Goal: Task Accomplishment & Management: Use online tool/utility

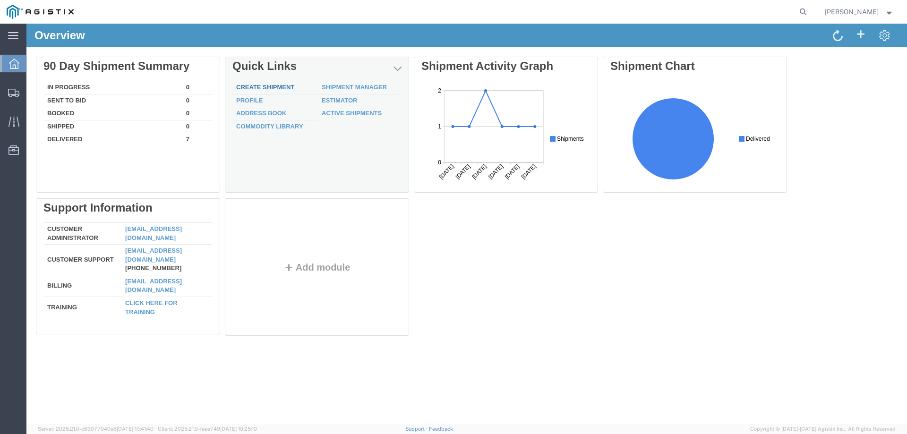
click at [258, 86] on link "Create Shipment" at bounding box center [265, 87] width 58 height 7
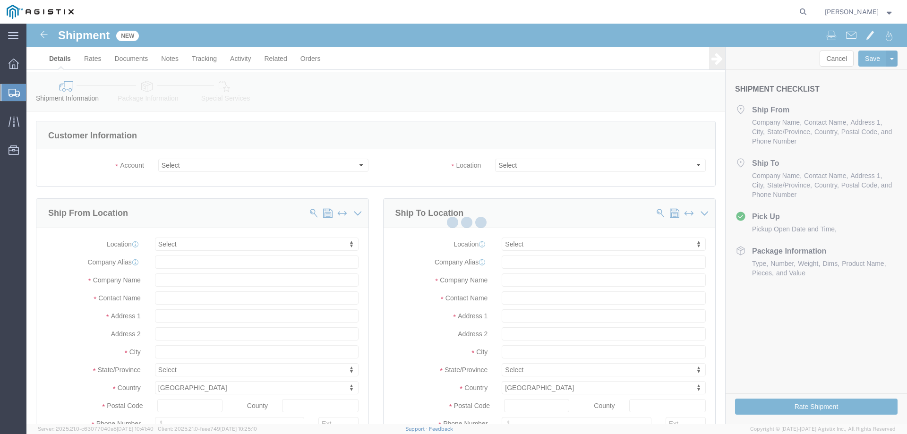
select select
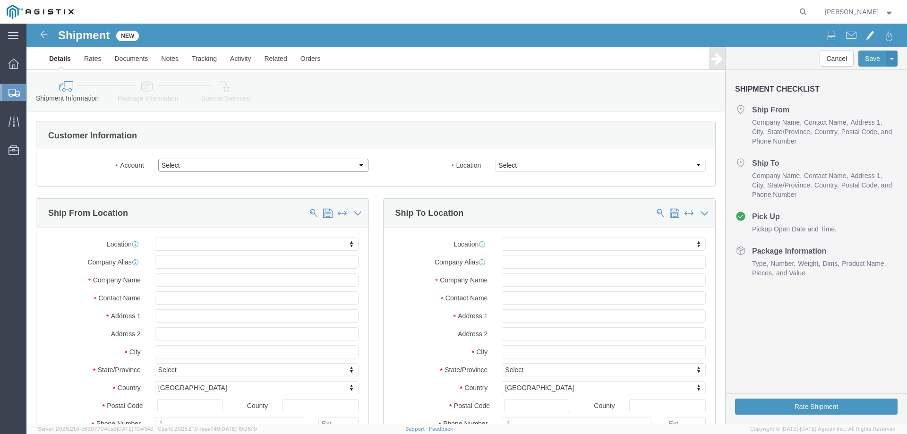
click select "Select GDS Industries PG&E"
select select "9596"
click select "Select GDS Industries PG&E"
select select "PURCHORD"
select select
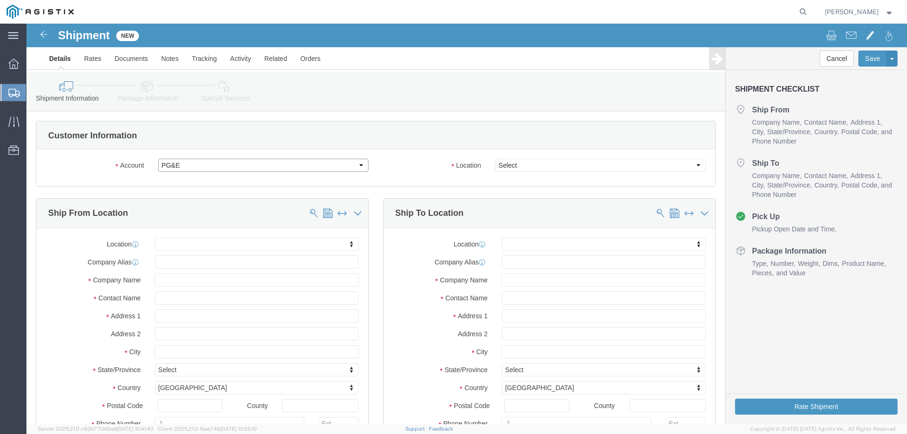
select select
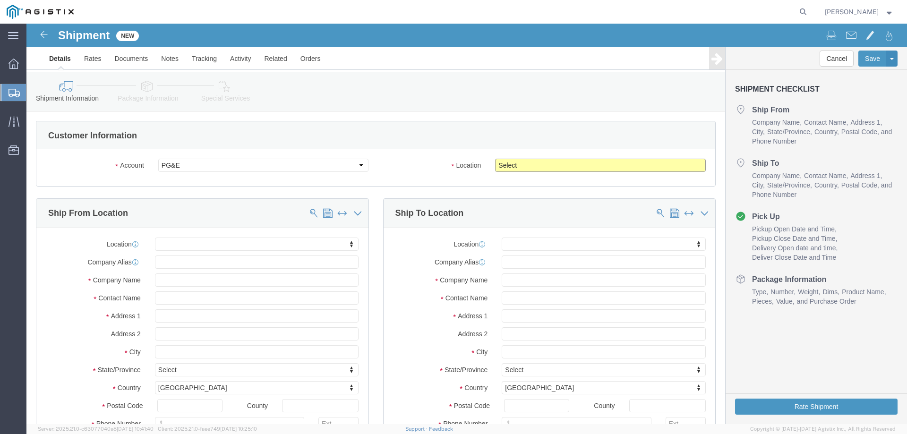
click select "Select All Others [GEOGRAPHIC_DATA] [GEOGRAPHIC_DATA] [GEOGRAPHIC_DATA] [GEOGRA…"
select select "19745"
click select "Select All Others [GEOGRAPHIC_DATA] [GEOGRAPHIC_DATA] [GEOGRAPHIC_DATA] [GEOGRA…"
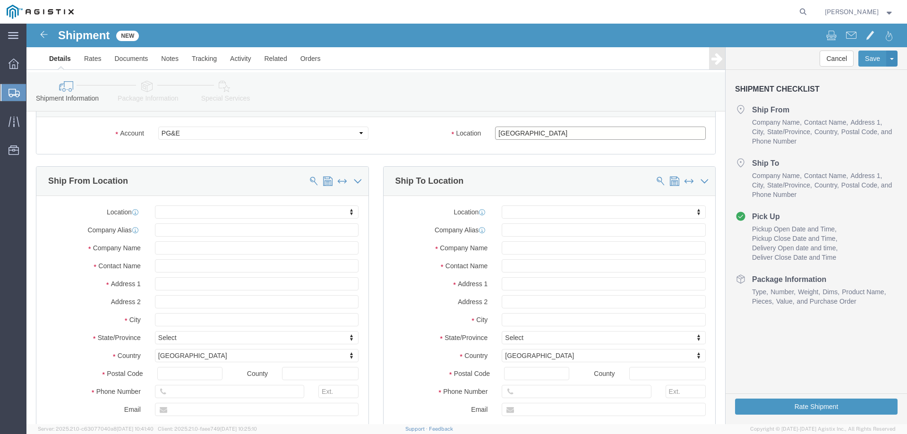
scroll to position [47, 0]
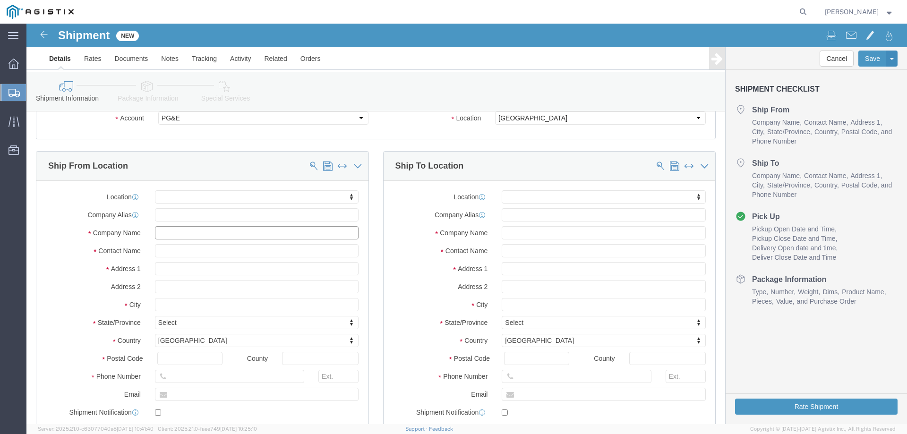
click input "text"
type input "comm"
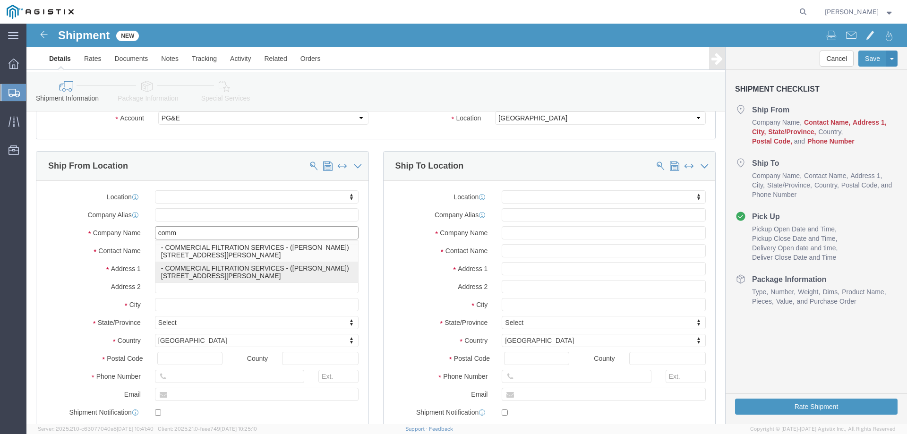
click p "- COMMERCIAL FILTRATION SERVICES - ([PERSON_NAME]) [STREET_ADDRESS][PERSON_NAME]"
select select
type input "COMMERCIAL FILTRATION SERVICES"
type input "[PERSON_NAME]"
type input "[STREET_ADDRESS][PERSON_NAME]"
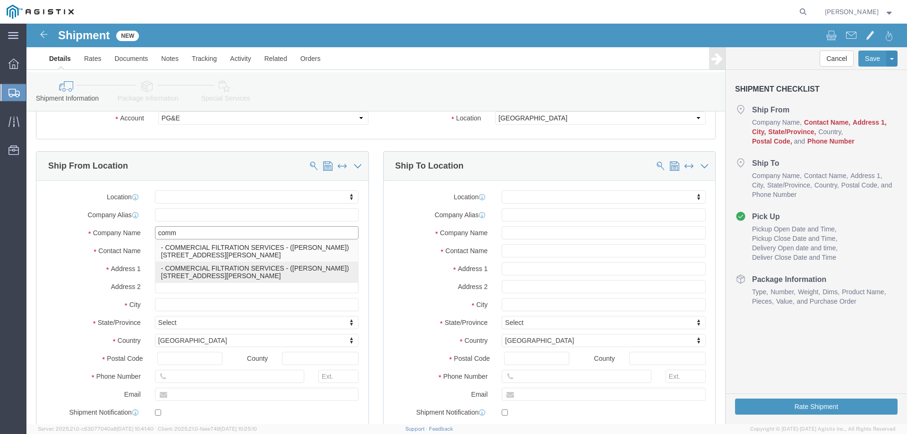
type input "SAN LEANDRO"
type input "94577"
type input "[PHONE_NUMBER]"
select select "CA"
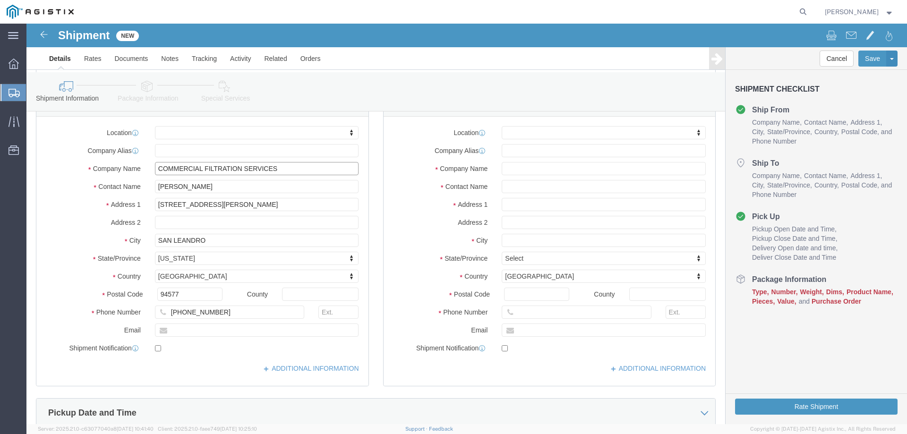
scroll to position [94, 0]
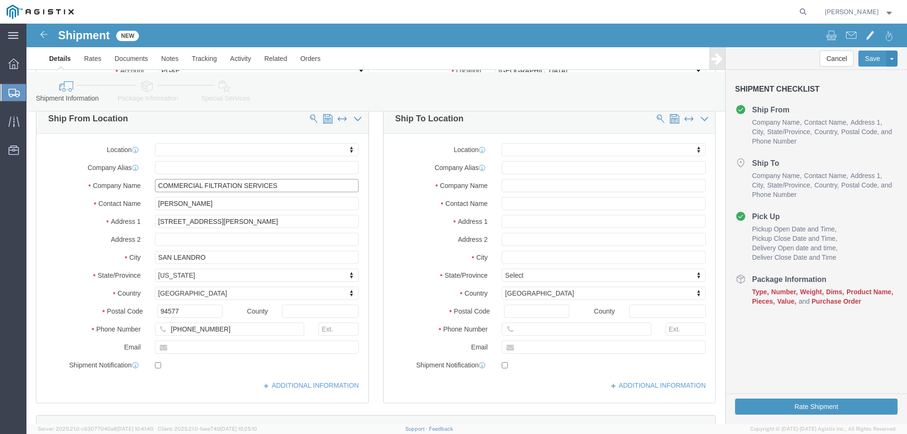
type input "COMMERCIAL FILTRATION SERVICES"
click input "text"
type input "fresn"
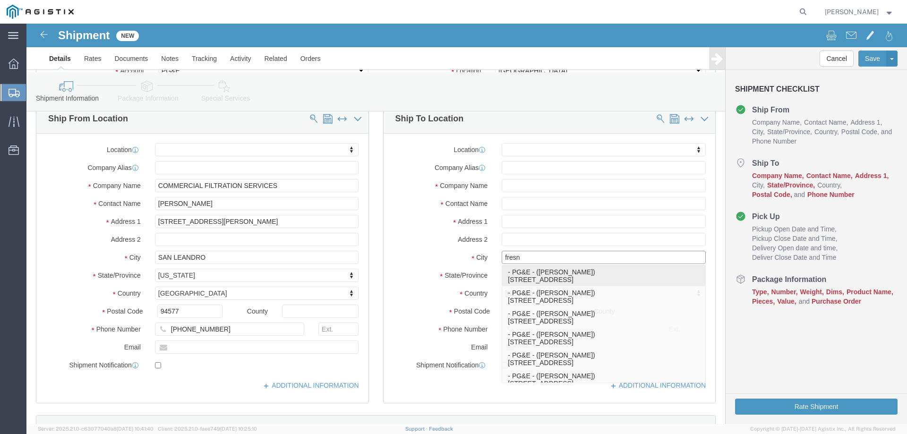
click p "- PG&E - ([PERSON_NAME]) [STREET_ADDRESS]"
select select
type input "PG&E"
type input "[PERSON_NAME]"
type input "2221 S Orange"
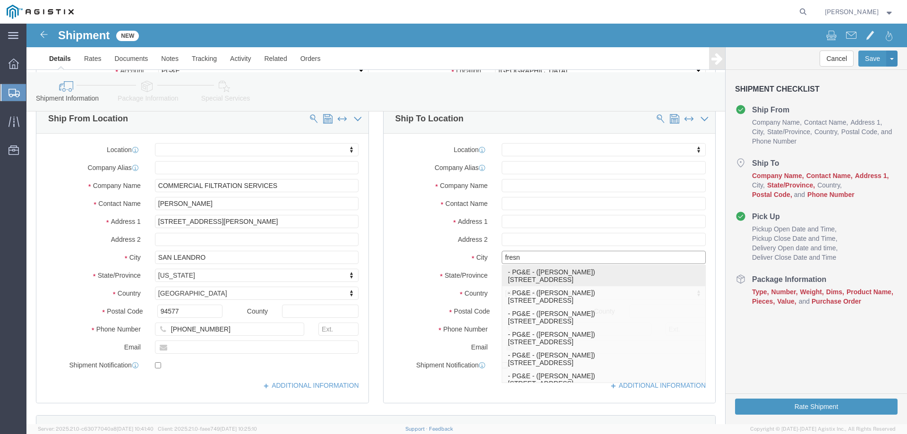
type input "[GEOGRAPHIC_DATA]"
type input "93725"
type input "[PHONE_NUMBER]"
select select "CA"
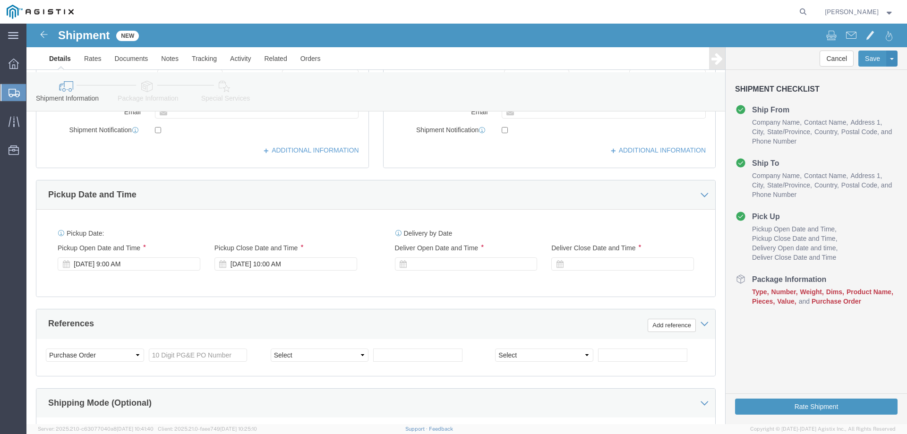
scroll to position [331, 0]
type input "[GEOGRAPHIC_DATA]"
select select
click div "[DATE] 9:00 AM"
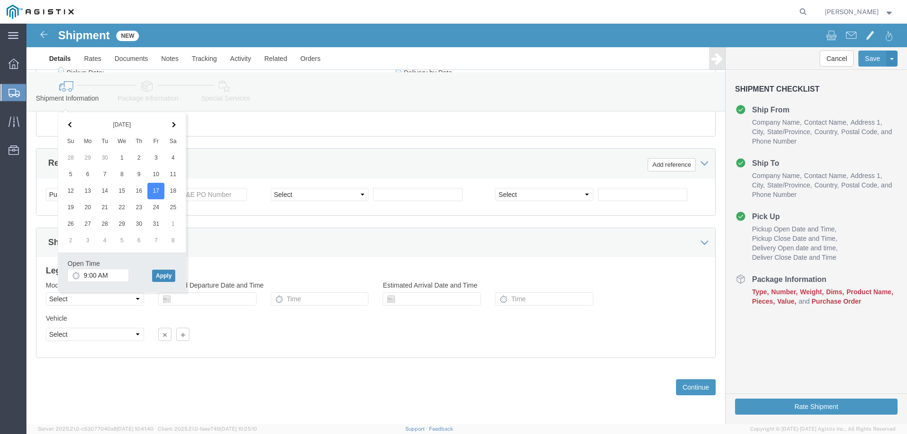
click button "Apply"
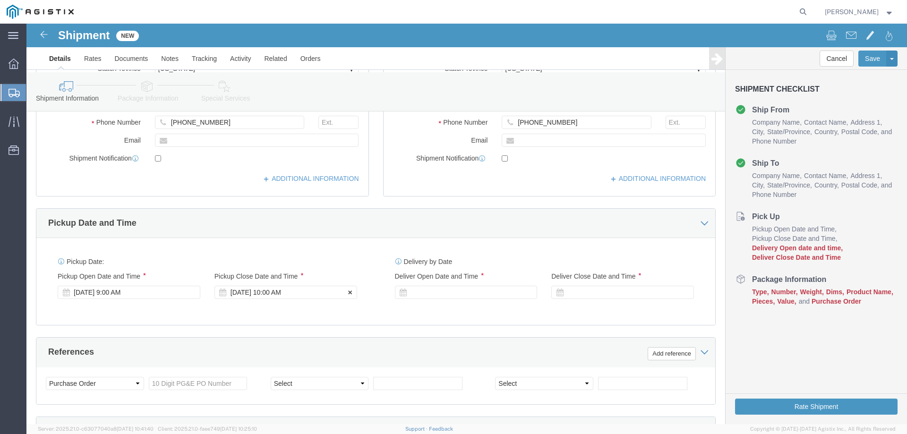
click div "[DATE] 10:00 AM"
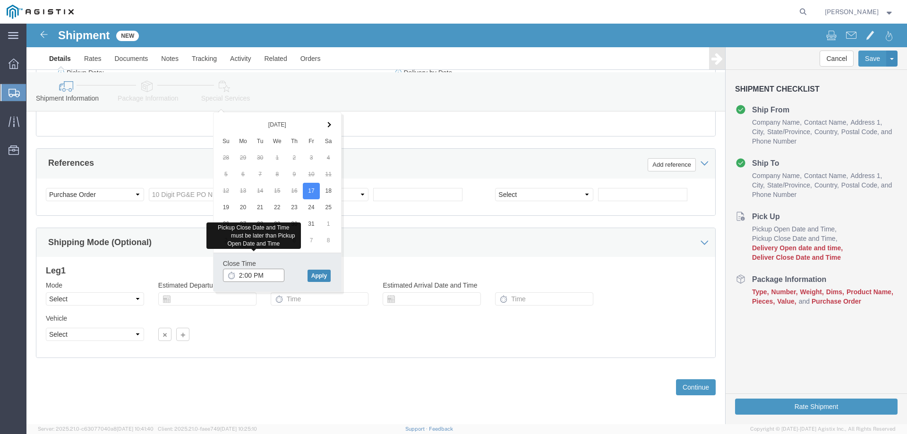
type input "2:00 PM"
click button "Apply"
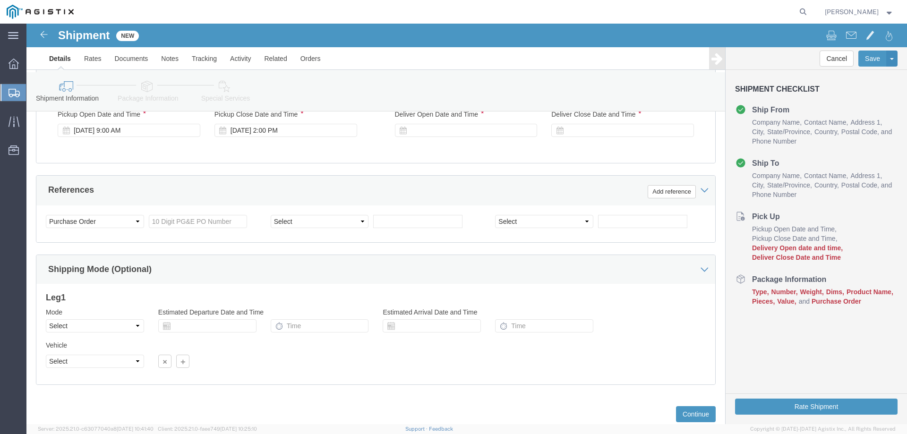
scroll to position [396, 0]
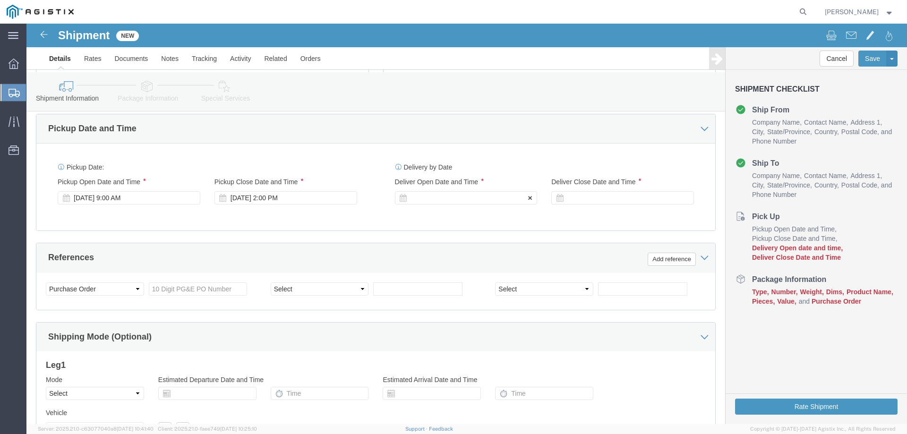
click div
click input "3:00 PM"
type input "8:00 AM"
click button "Apply"
click div
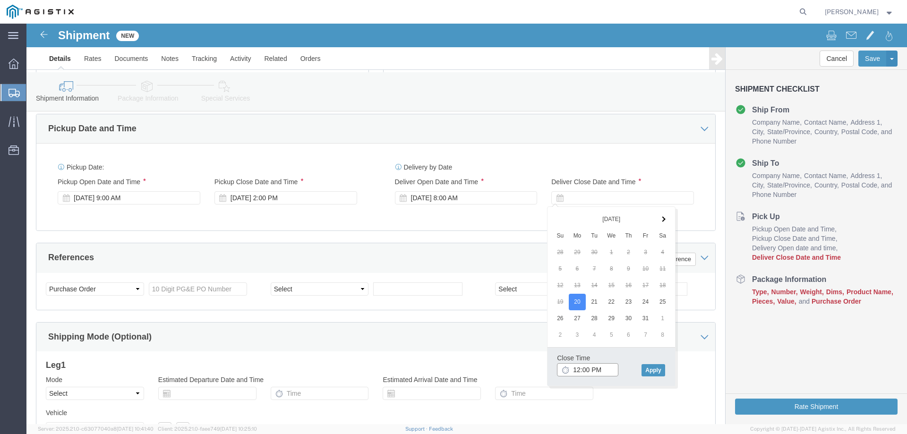
type input "12:00 PM"
click div "Close Time 12:00 PM"
click button "Apply"
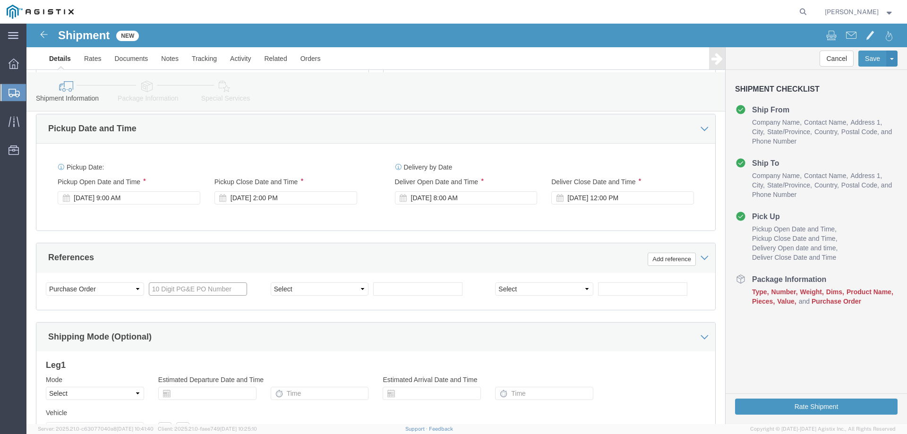
click input "text"
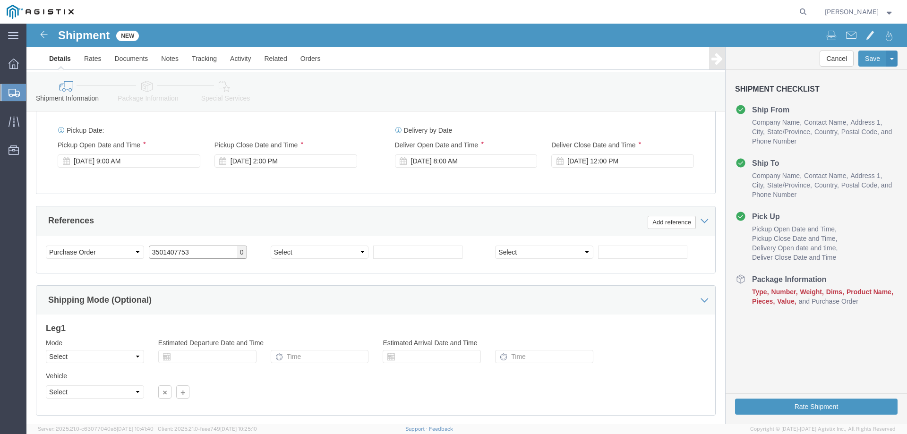
scroll to position [490, 0]
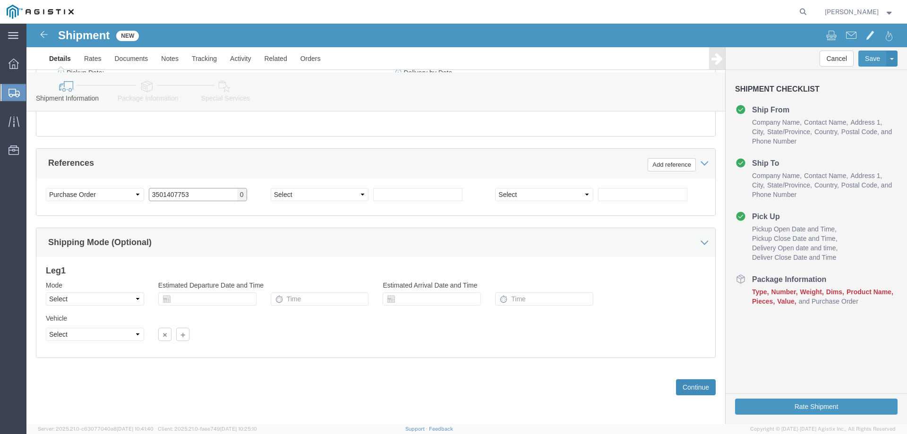
type input "3501407753"
click button "Continue"
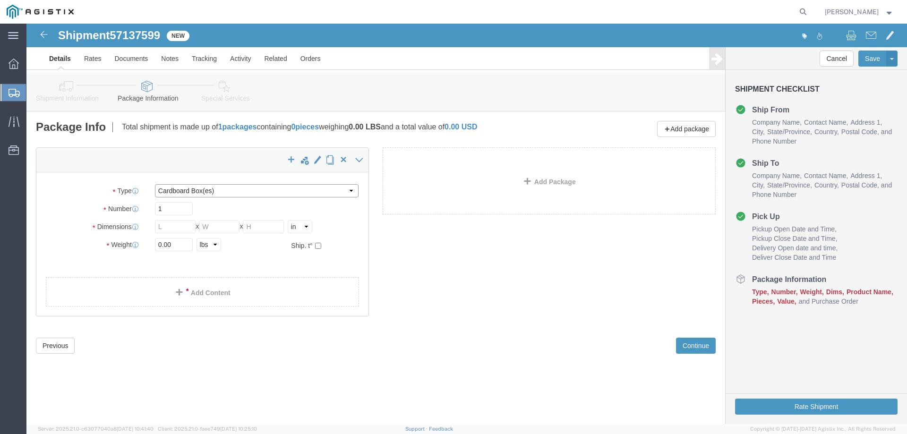
click select "Select Bulk Bundle(s) Cardboard Box(es) Carton(s) Crate(s) Drum(s) (Fiberboard)…"
select select "PSNS"
click select "Select Bulk Bundle(s) Cardboard Box(es) Carton(s) Crate(s) Drum(s) (Fiberboard)…"
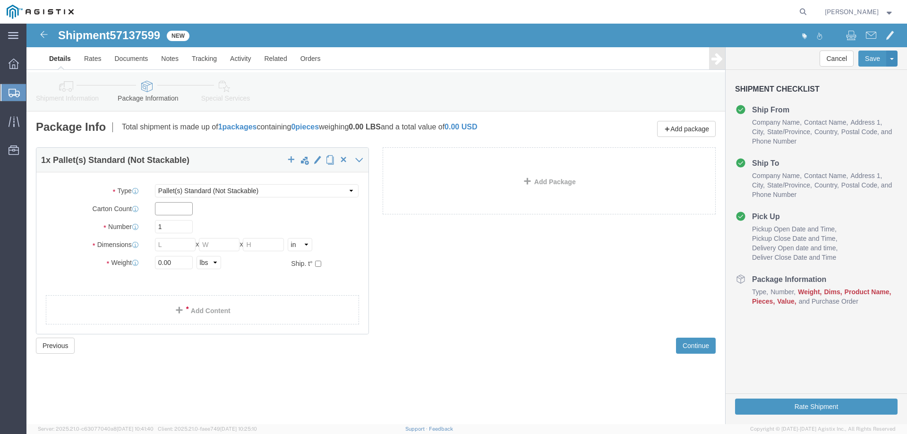
click input "text"
type input "25"
drag, startPoint x: 139, startPoint y: 204, endPoint x: 131, endPoint y: 203, distance: 8.6
click input "1"
type input "6"
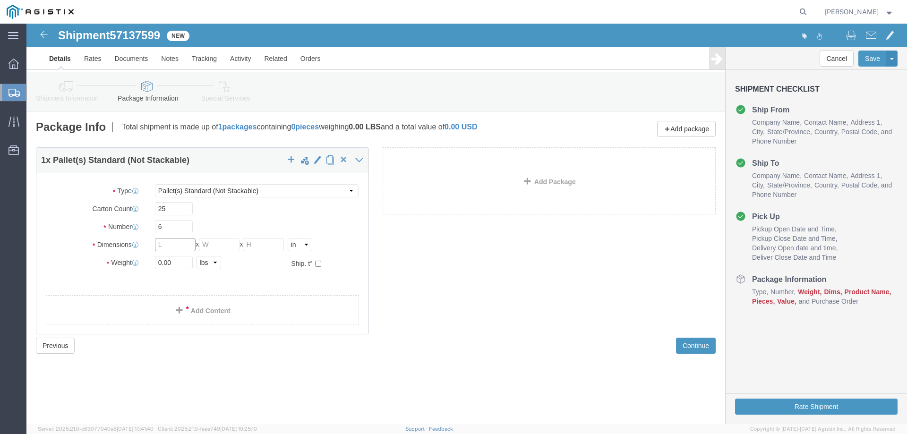
click input "text"
type input "50"
type input "60"
type input "72"
click ul
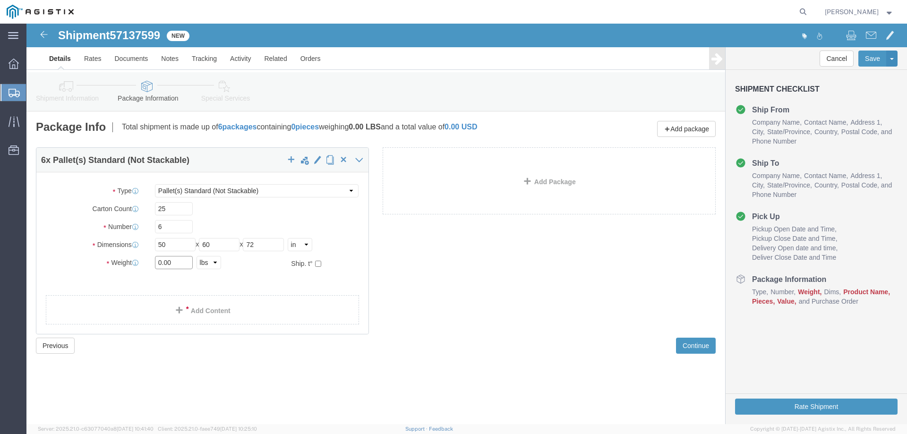
click input "0.00"
drag, startPoint x: 149, startPoint y: 241, endPoint x: 130, endPoint y: 239, distance: 19.0
click input "0.00"
type input "450"
click ul
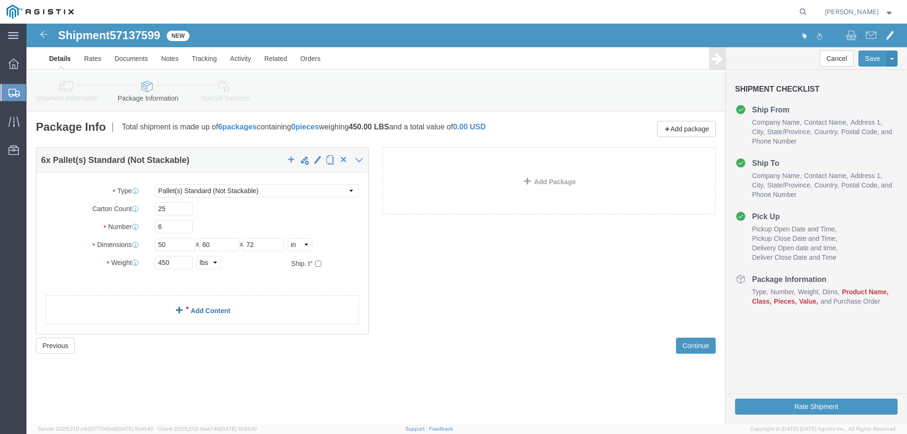
click link "Add Content"
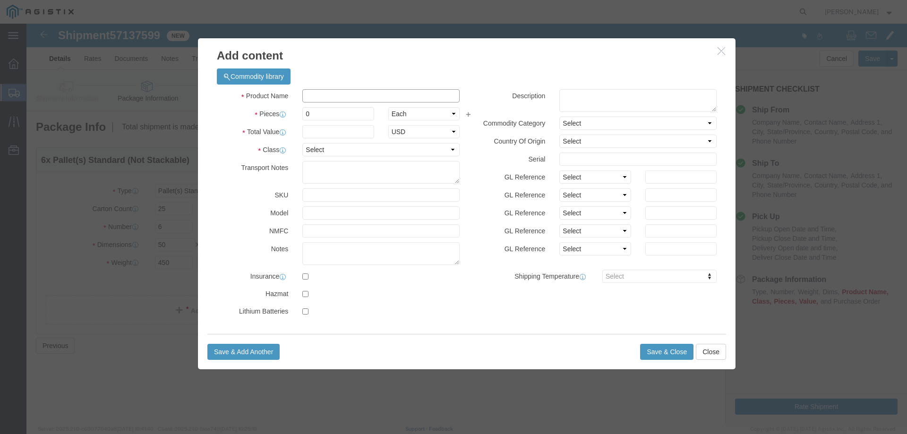
click input "text"
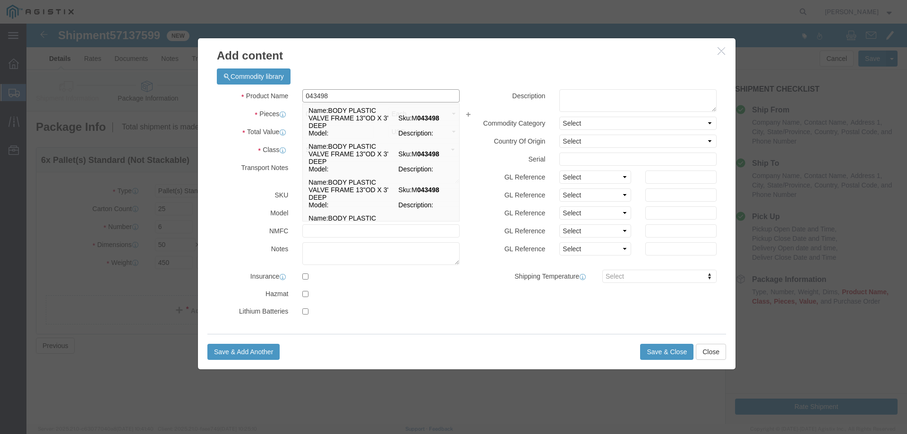
type input "043498"
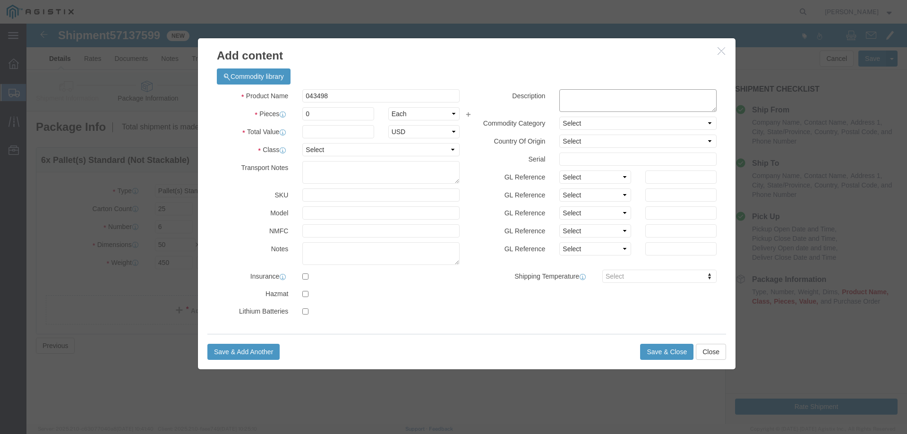
click textarea
paste textarea "PF36 PLASTIC VALVE BOX PER K-40"
type textarea "PF36 PLASTIC VALVE BOX PER K-40"
drag, startPoint x: 290, startPoint y: 90, endPoint x: 279, endPoint y: 90, distance: 11.3
click input "0"
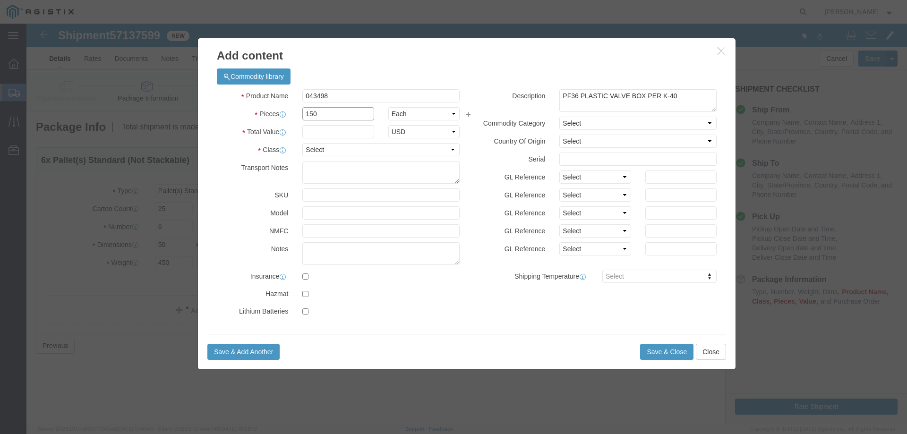
type input "150"
click input "text"
click div "Product Name 043498 043498 Pieces 150 Select Bag Barrels 100Board Feet Bottle B…"
click input "text"
type input "12750"
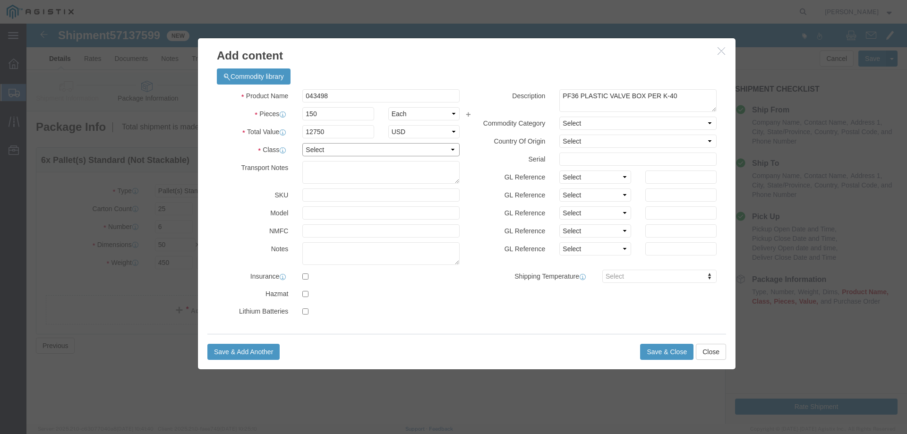
click select "Select 50 55 60 65 70 85 92.5 100 125 175 250 300 400"
select select "70"
click select "Select 50 55 60 65 70 85 92.5 100 125 175 250 300 400"
click button "Save & Close"
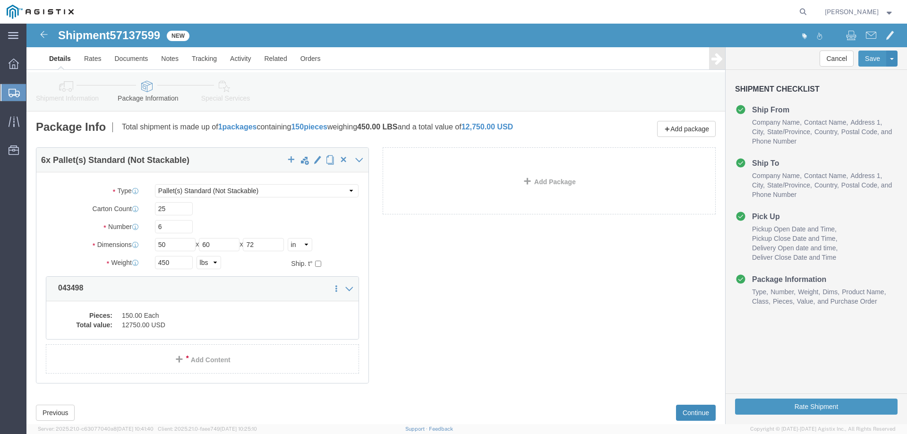
click button "Continue"
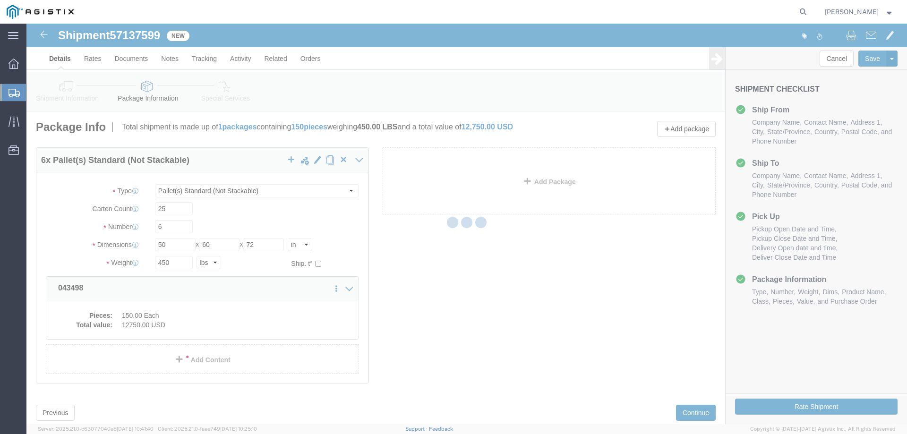
select select
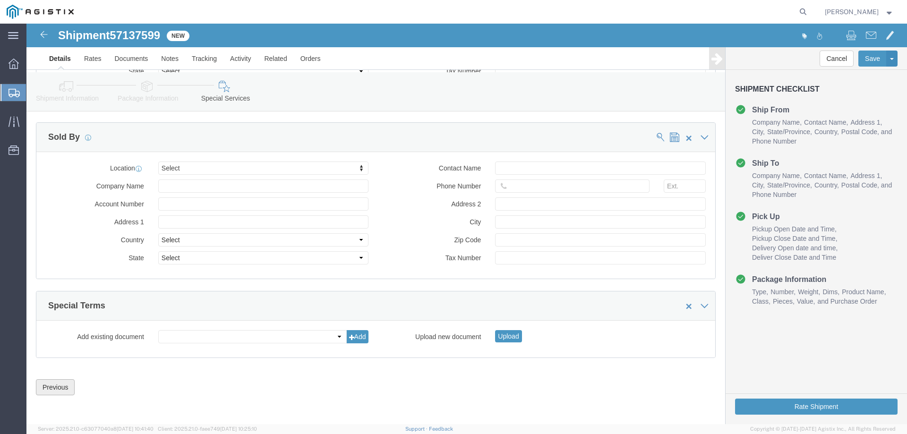
click button "Previous"
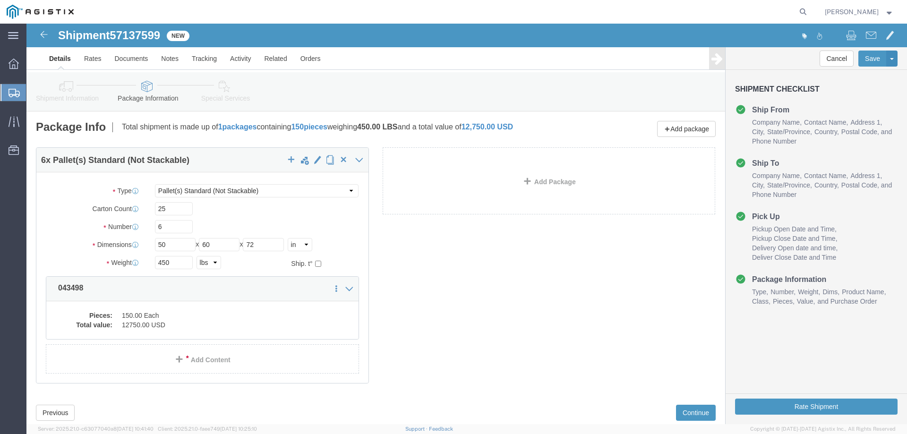
click div "Package Type Select Bulk Bundle(s) Cardboard Box(es) Carton(s) Crate(s) Drum(s)…"
click button "Rate Shipment"
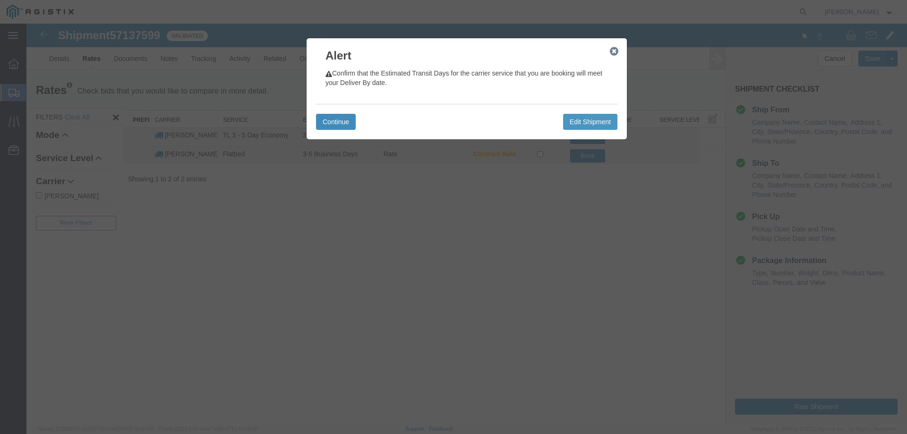
click at [332, 121] on button "Continue" at bounding box center [336, 122] width 40 height 16
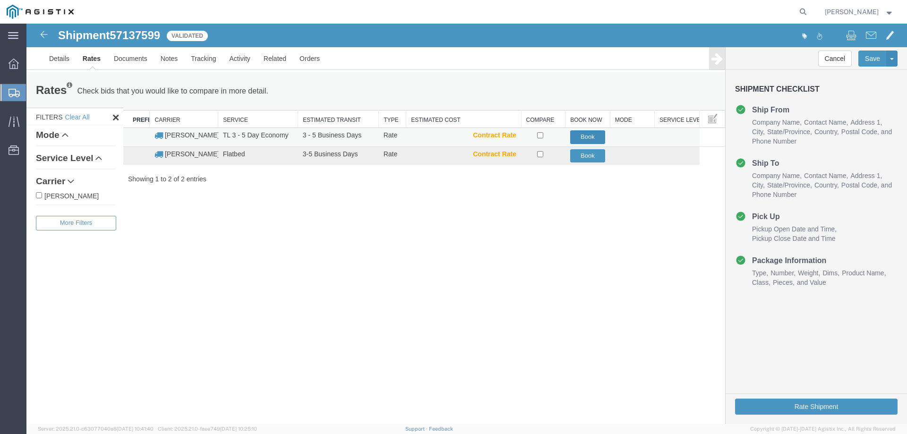
click at [591, 134] on button "Book" at bounding box center [587, 137] width 35 height 14
